Goal: Transaction & Acquisition: Purchase product/service

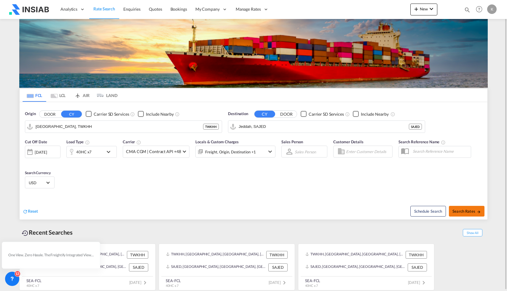
click at [462, 209] on span "Search Rates" at bounding box center [466, 211] width 28 height 5
type input "TWKHH to SAJED / [DATE]"
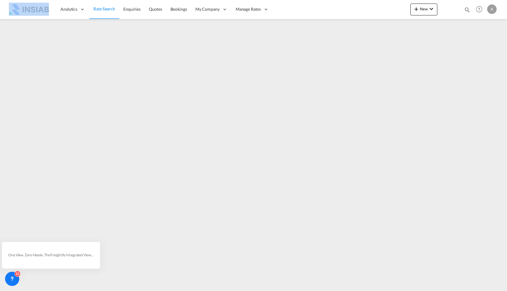
click at [101, 9] on span "Rate Search" at bounding box center [104, 8] width 22 height 5
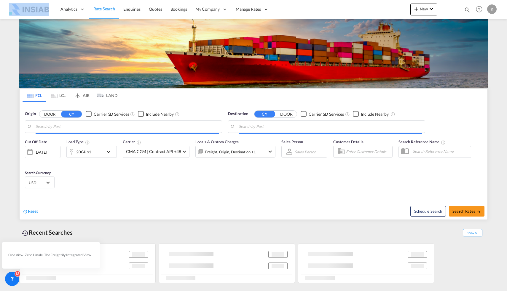
type input "[GEOGRAPHIC_DATA], TWKHH"
type input "Jeddah, SAJED"
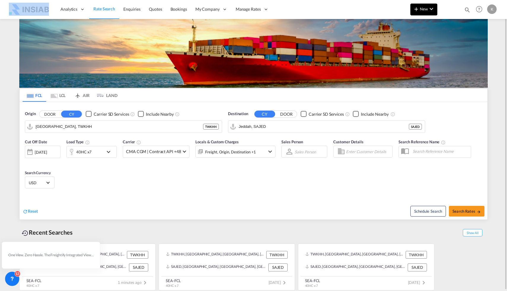
click at [420, 8] on span "New" at bounding box center [423, 9] width 22 height 5
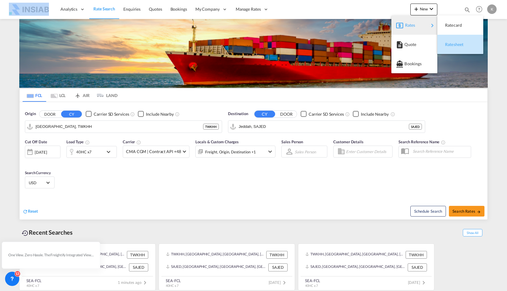
click at [451, 44] on span "Ratesheet" at bounding box center [448, 45] width 7 height 12
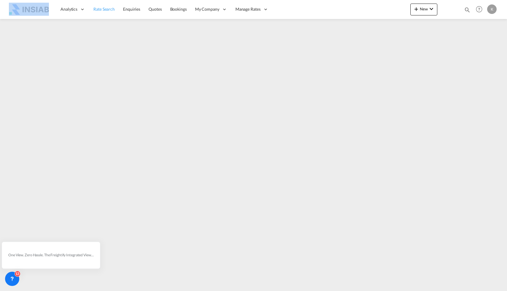
click at [100, 9] on span "Rate Search" at bounding box center [103, 9] width 21 height 5
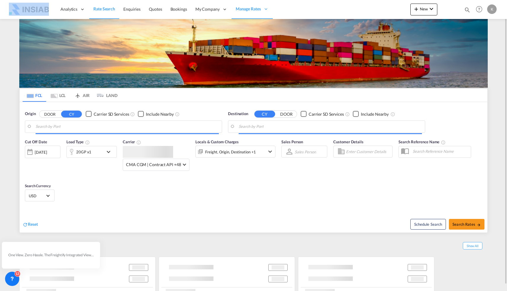
type input "[GEOGRAPHIC_DATA], TWKHH"
type input "Jeddah, SAJED"
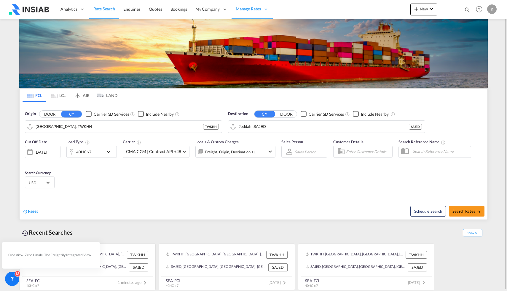
click at [359, 149] on input "Enter Customer Details" at bounding box center [368, 151] width 44 height 9
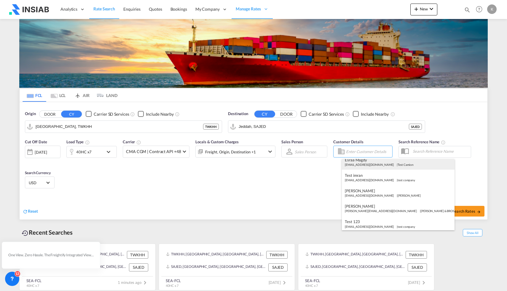
scroll to position [37, 0]
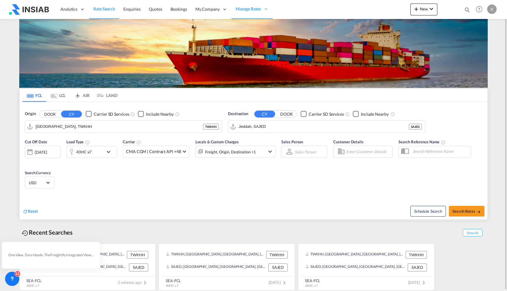
click at [348, 150] on body "Analytics Reports Dashboard Rate Search Enquiries Quotes Bookings" at bounding box center [253, 145] width 507 height 291
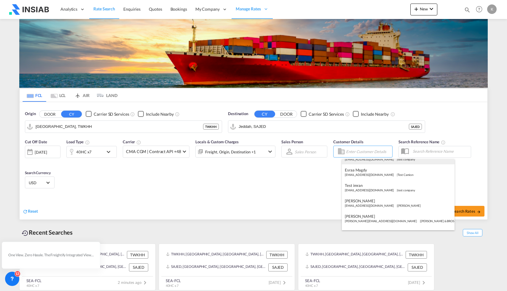
scroll to position [0, 0]
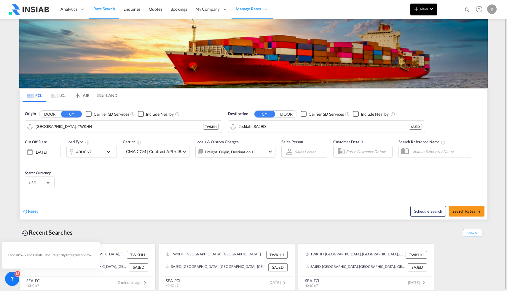
click at [420, 9] on span "New" at bounding box center [423, 9] width 22 height 5
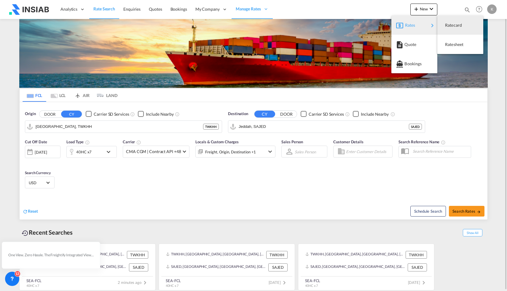
click at [281, 175] on md-backdrop at bounding box center [253, 145] width 507 height 291
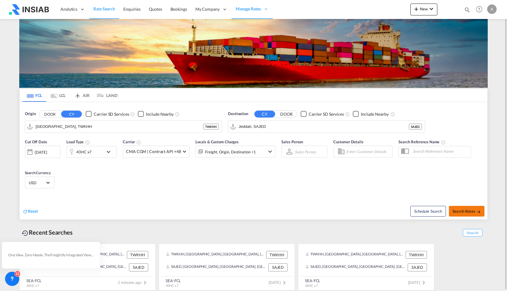
click at [471, 214] on button "Search Rates" at bounding box center [466, 211] width 36 height 11
type input "TWKHH to SAJED / [DATE]"
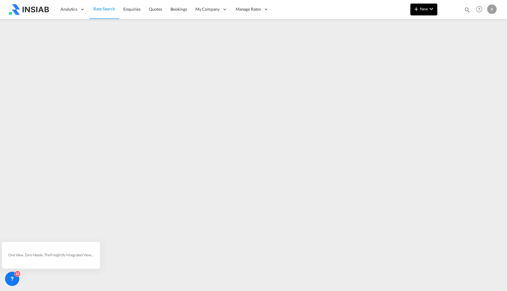
click at [421, 9] on span "New" at bounding box center [423, 9] width 22 height 5
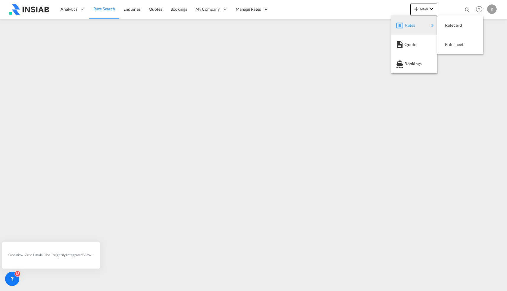
click at [194, 63] on md-backdrop at bounding box center [253, 145] width 507 height 291
